Goal: Ask a question

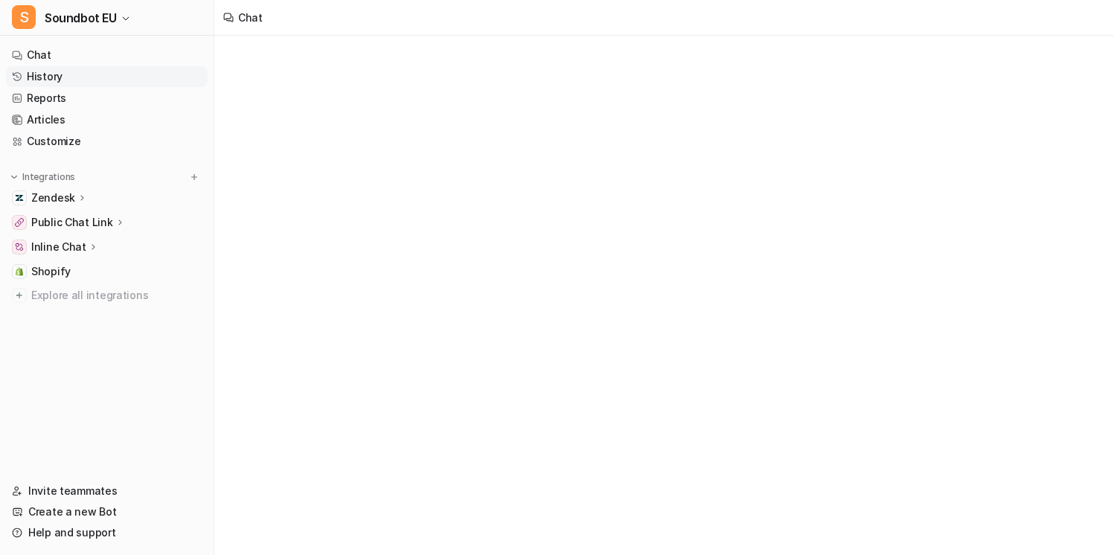
click at [103, 78] on link "History" at bounding box center [107, 76] width 202 height 21
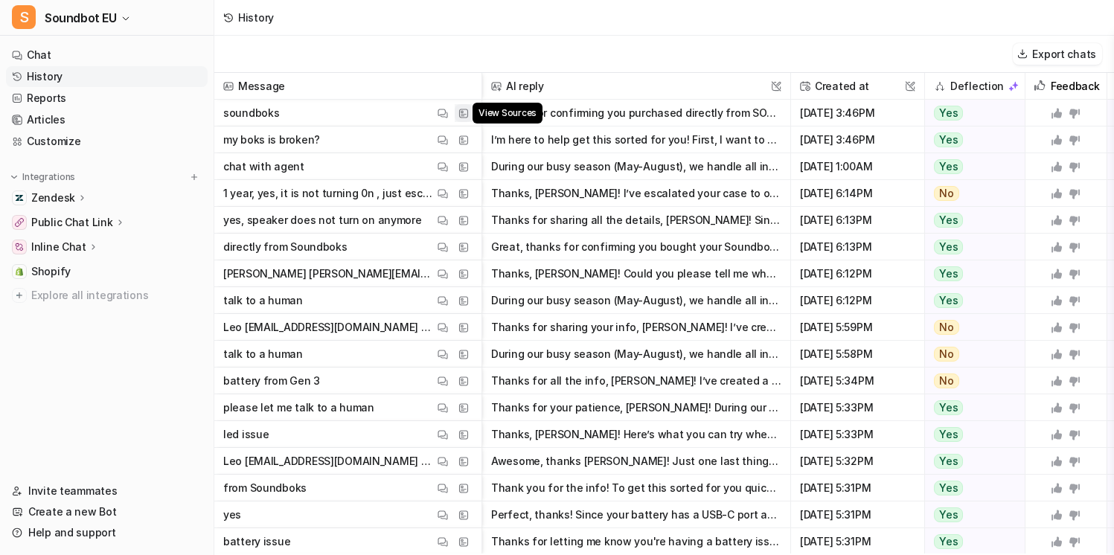
click at [466, 112] on img at bounding box center [463, 113] width 10 height 11
click at [467, 143] on img at bounding box center [463, 140] width 10 height 11
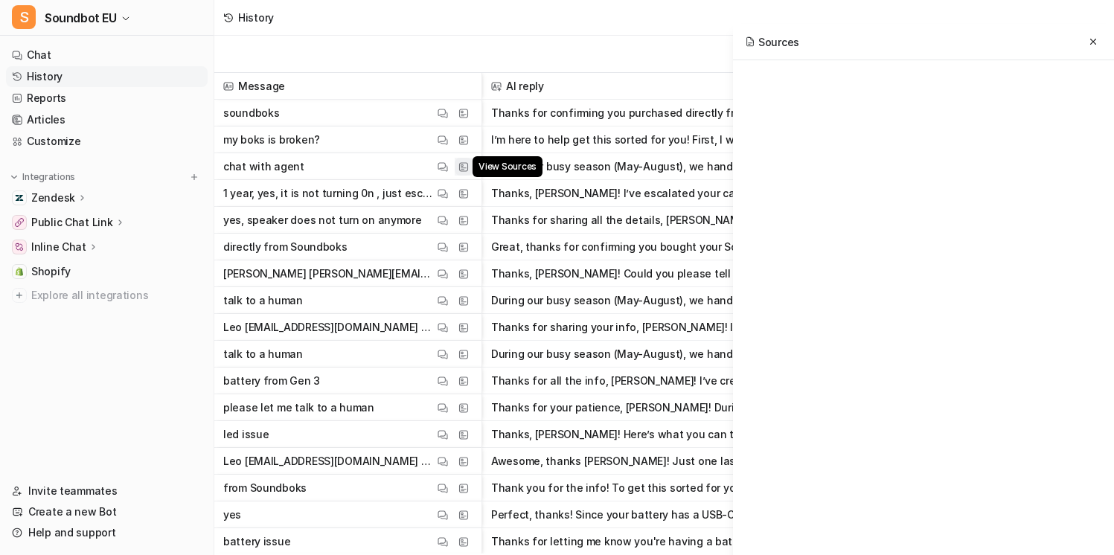
click at [464, 164] on img at bounding box center [463, 166] width 10 height 11
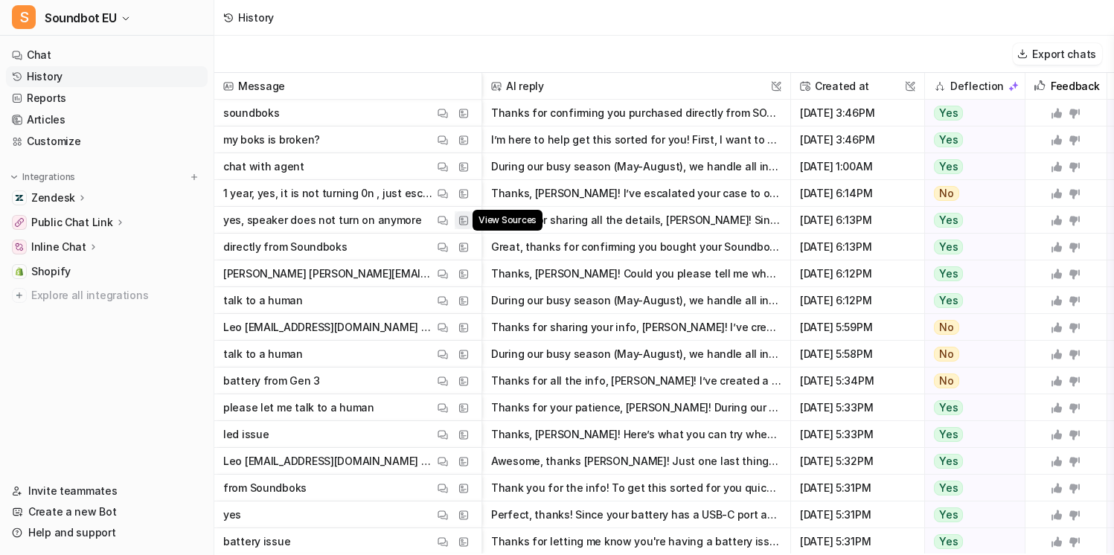
click at [464, 223] on img at bounding box center [463, 220] width 10 height 11
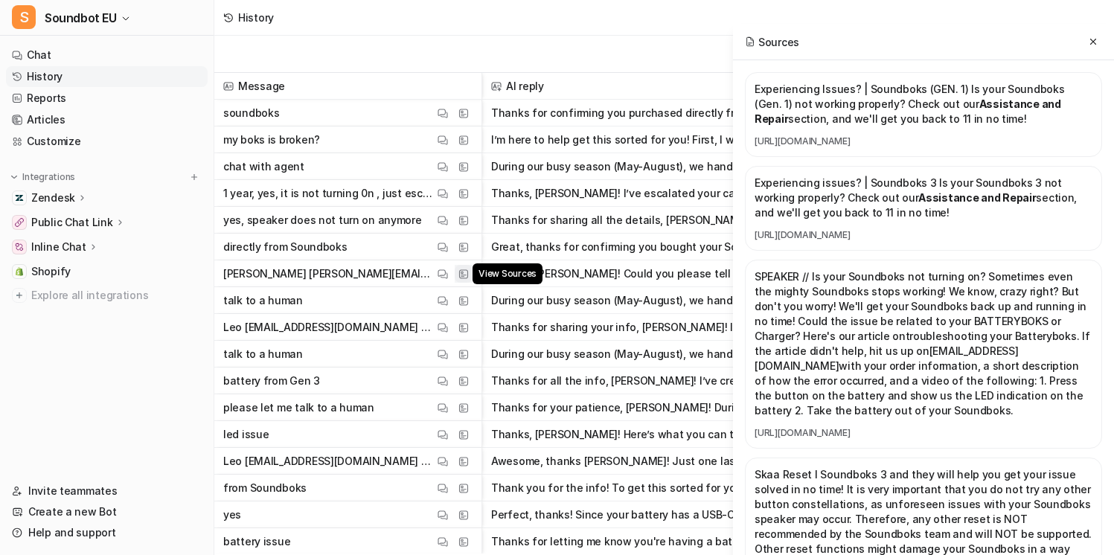
click at [466, 269] on img at bounding box center [463, 274] width 10 height 11
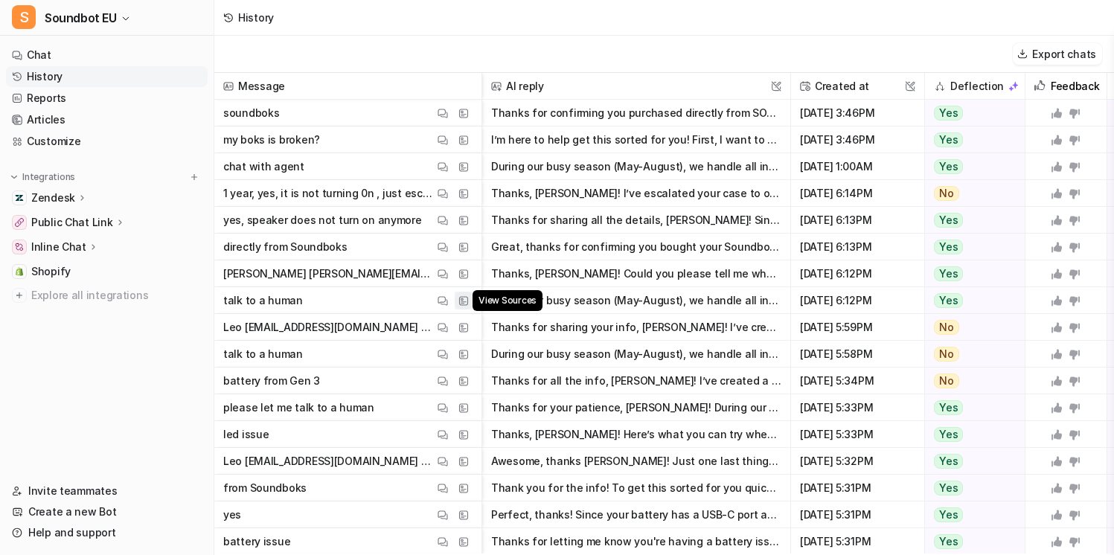
click at [463, 309] on button "View Sources" at bounding box center [464, 301] width 18 height 18
click at [463, 280] on button "View Sources" at bounding box center [464, 274] width 18 height 18
click at [461, 368] on span "battery from Gen 3 View Thread View Sources" at bounding box center [347, 381] width 255 height 27
click at [461, 359] on img at bounding box center [463, 354] width 10 height 11
click at [462, 407] on img at bounding box center [463, 408] width 10 height 11
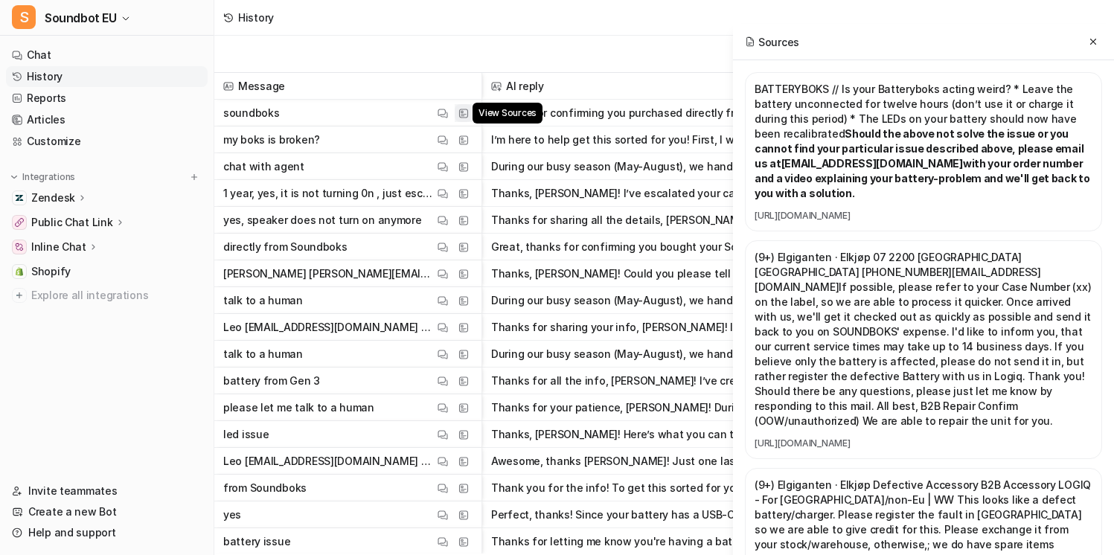
click at [469, 112] on button "View Sources" at bounding box center [464, 113] width 18 height 18
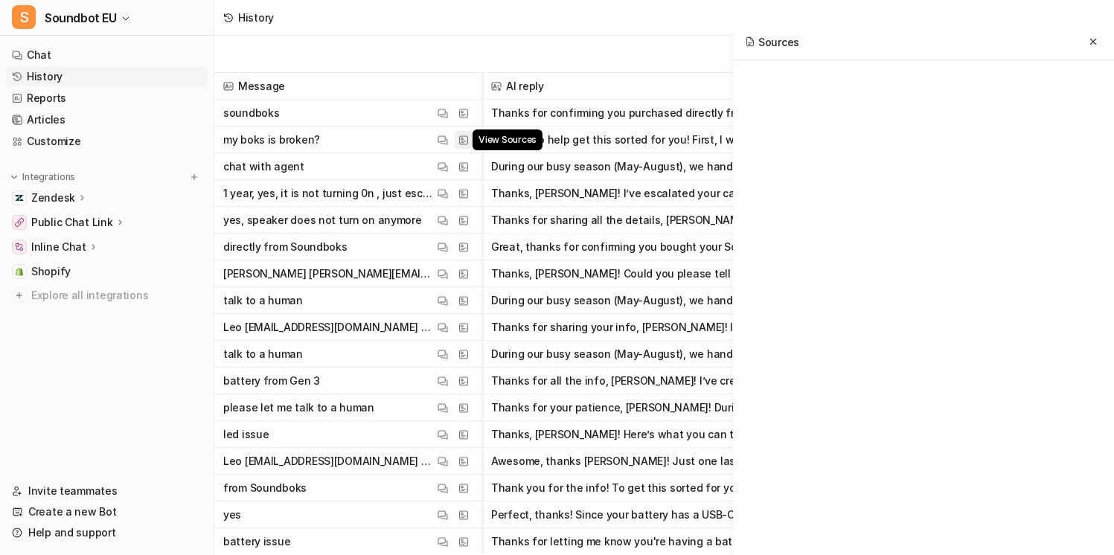
click at [466, 145] on button "View Sources" at bounding box center [464, 140] width 18 height 18
click at [466, 169] on img at bounding box center [463, 166] width 10 height 11
click at [466, 185] on button "View Sources" at bounding box center [464, 194] width 18 height 18
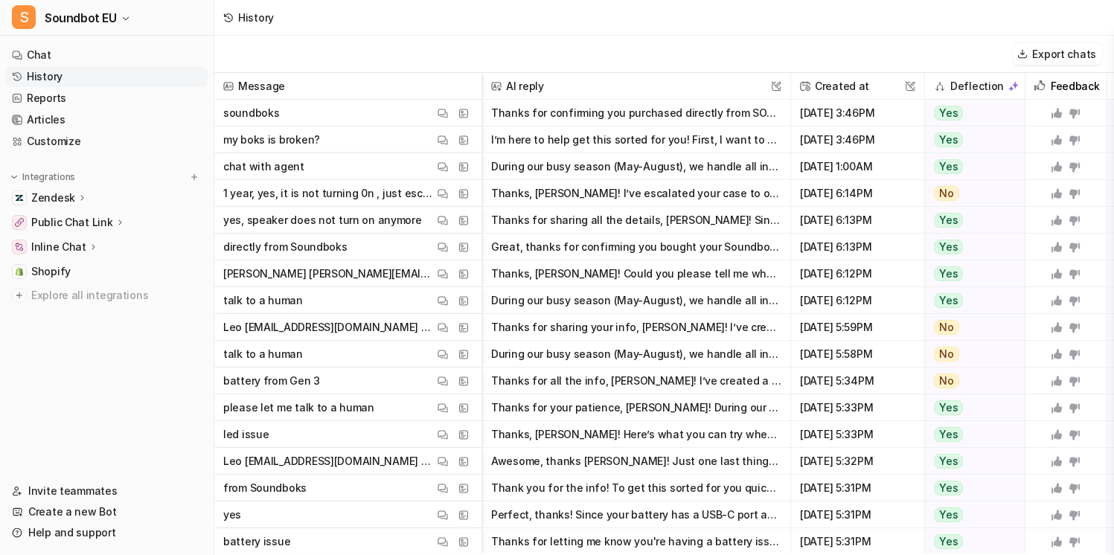
click at [529, 173] on button "During our busy season (May-August), we handle all inquiries through our ticket…" at bounding box center [636, 166] width 290 height 27
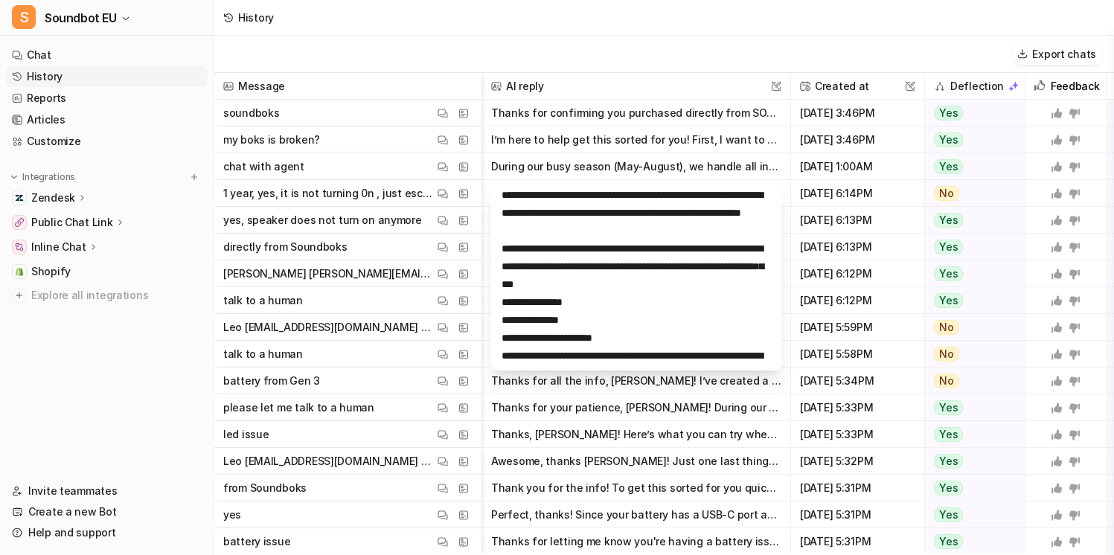
click at [365, 166] on span "chat with agent View Thread View Sources" at bounding box center [347, 166] width 255 height 27
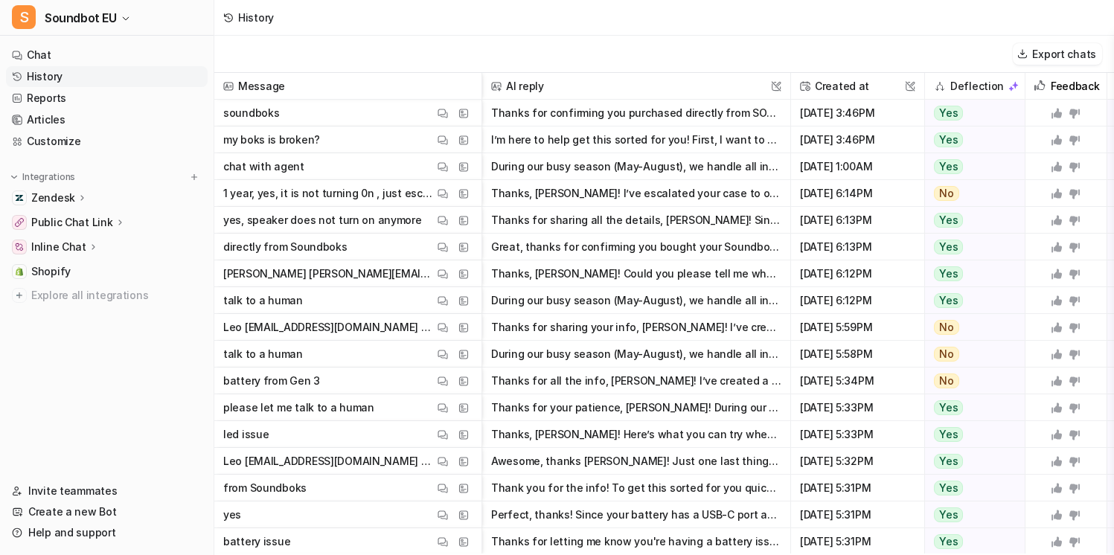
click at [552, 171] on button "During our busy season (May-August), we handle all inquiries through our ticket…" at bounding box center [636, 166] width 290 height 27
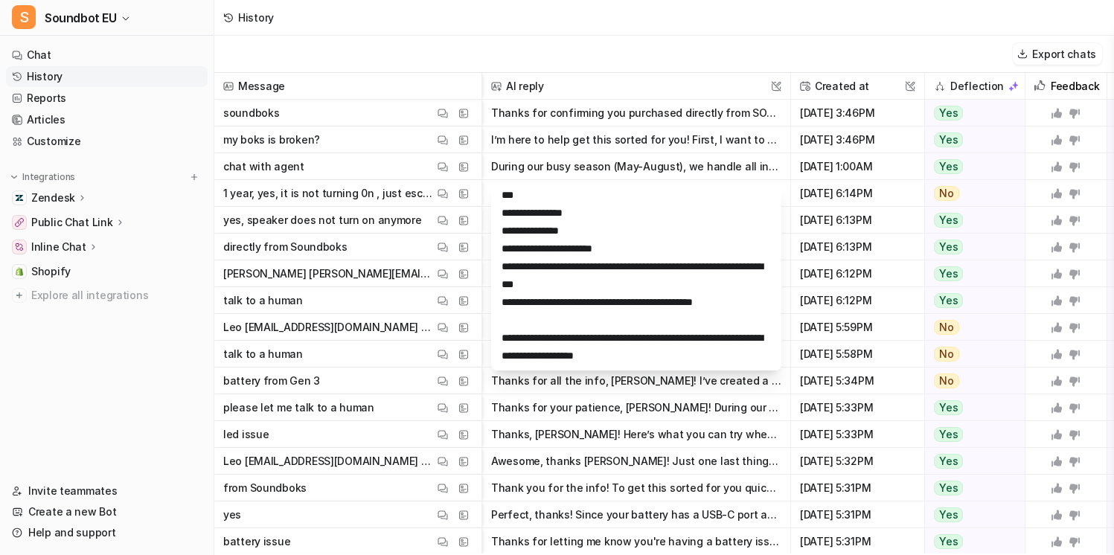
scroll to position [107, 0]
click at [271, 220] on p "yes, speaker does not turn on anymore" at bounding box center [322, 220] width 199 height 27
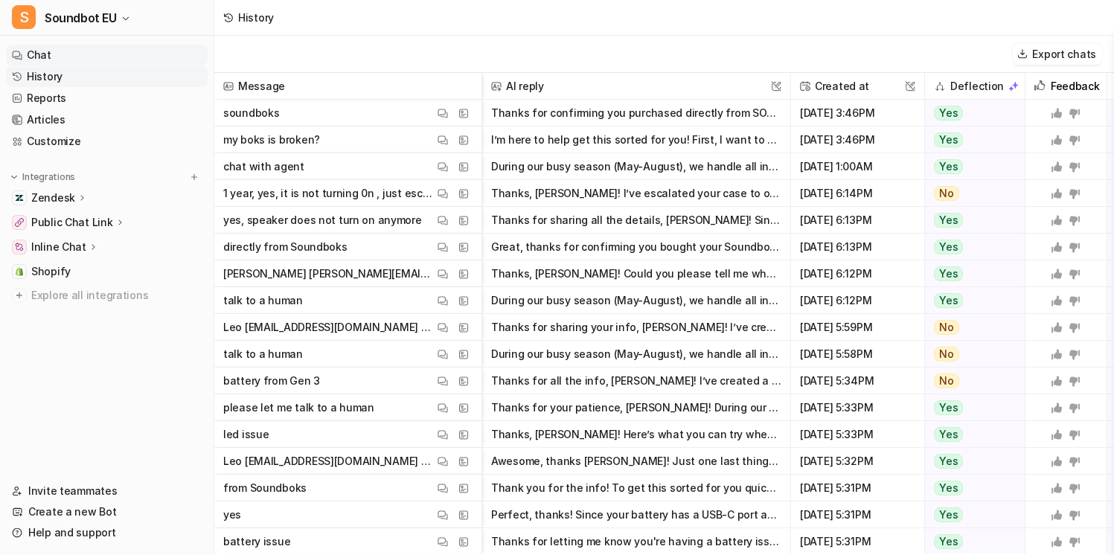
click at [78, 54] on link "Chat" at bounding box center [107, 55] width 202 height 21
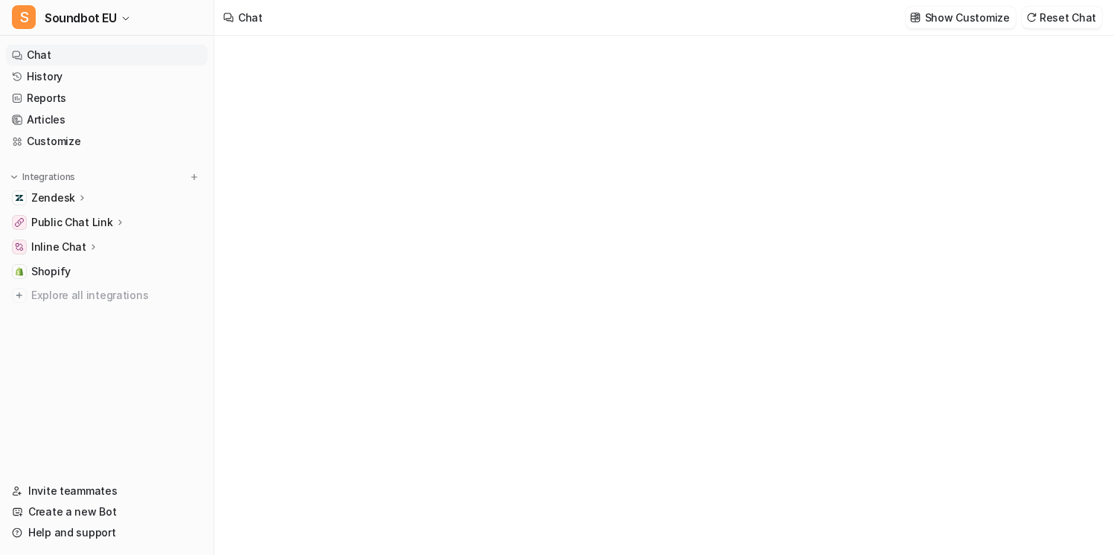
type textarea "**********"
